Goal: Task Accomplishment & Management: Manage account settings

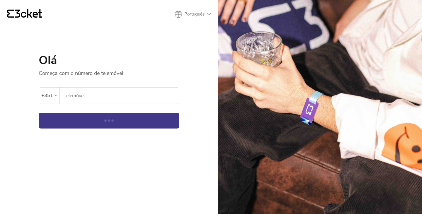
click at [77, 95] on input "Telemóvel" at bounding box center [121, 96] width 116 height 16
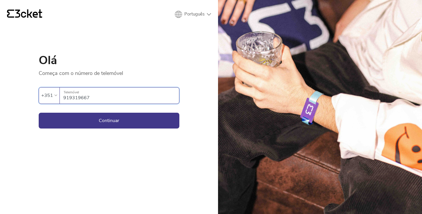
type input "919319667"
click at [39, 113] on button "Continuar" at bounding box center [109, 121] width 141 height 16
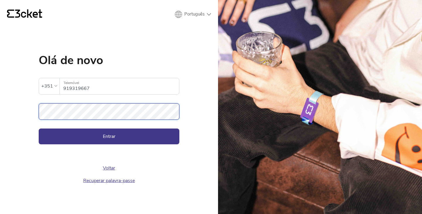
click at [39, 129] on button "Entrar" at bounding box center [109, 137] width 141 height 16
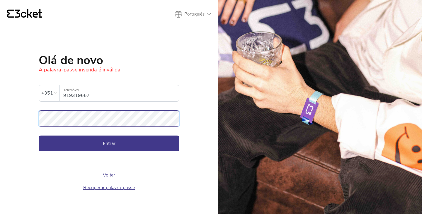
click at [0, 123] on div "{' '} Português English Português Español [PERSON_NAME] A palavra-passe inserid…" at bounding box center [109, 107] width 218 height 214
click at [39, 136] on button "Entrar" at bounding box center [109, 144] width 141 height 16
